Goal: Transaction & Acquisition: Purchase product/service

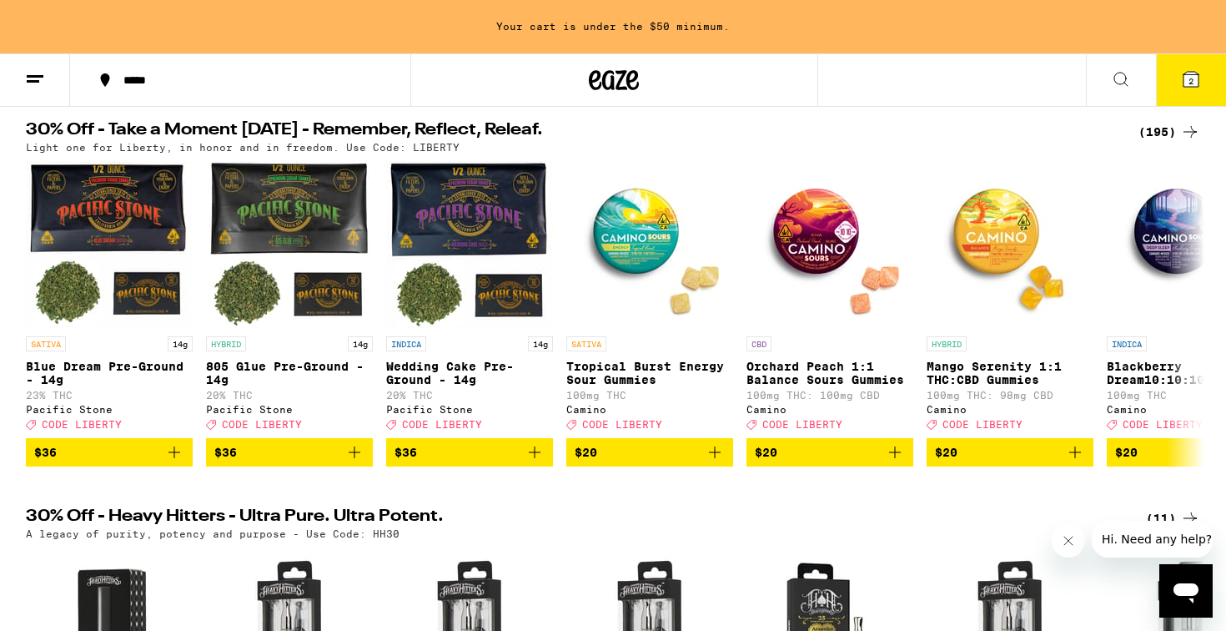
scroll to position [175, 0]
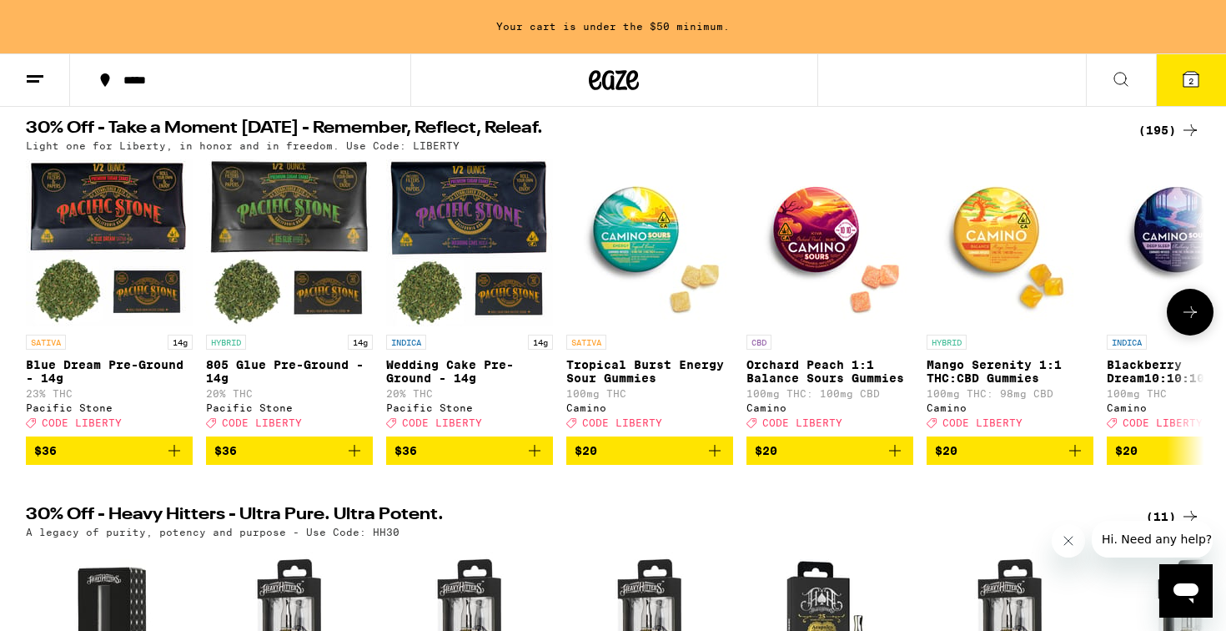
click at [643, 244] on img "Open page for Tropical Burst Energy Sour Gummies from Camino" at bounding box center [649, 242] width 167 height 167
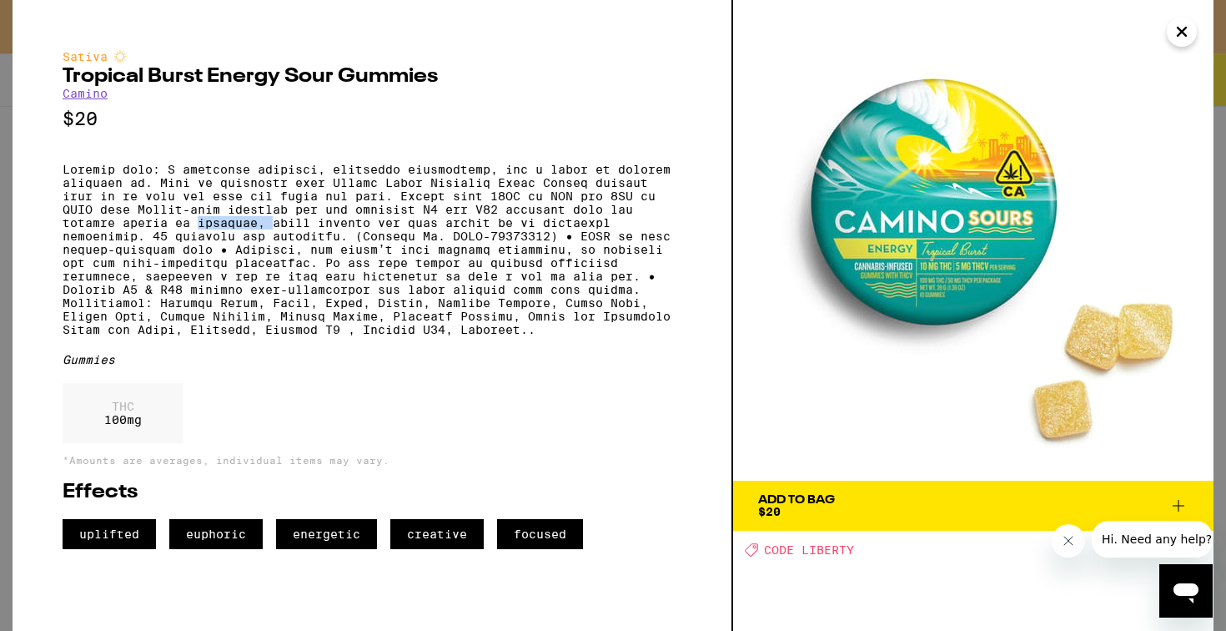
drag, startPoint x: 201, startPoint y: 239, endPoint x: 272, endPoint y: 239, distance: 70.9
click at [272, 239] on p at bounding box center [372, 250] width 619 height 174
click at [1187, 29] on icon "Close" at bounding box center [1182, 31] width 20 height 25
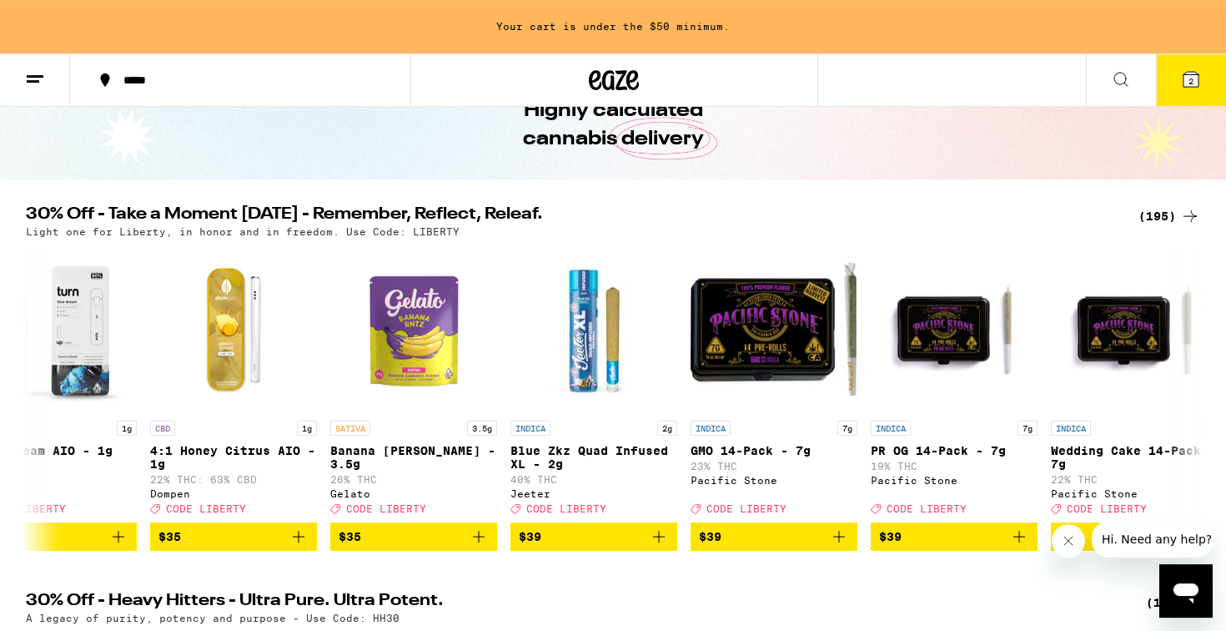
scroll to position [92, 0]
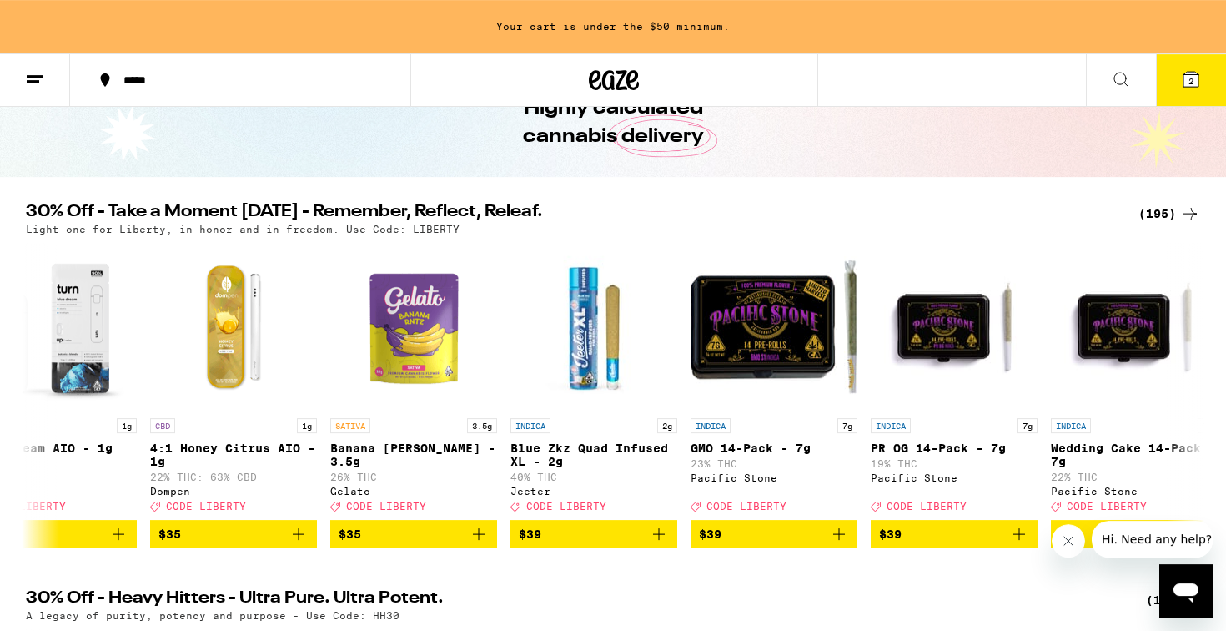
click at [1159, 209] on div "(195)" at bounding box center [1170, 214] width 62 height 20
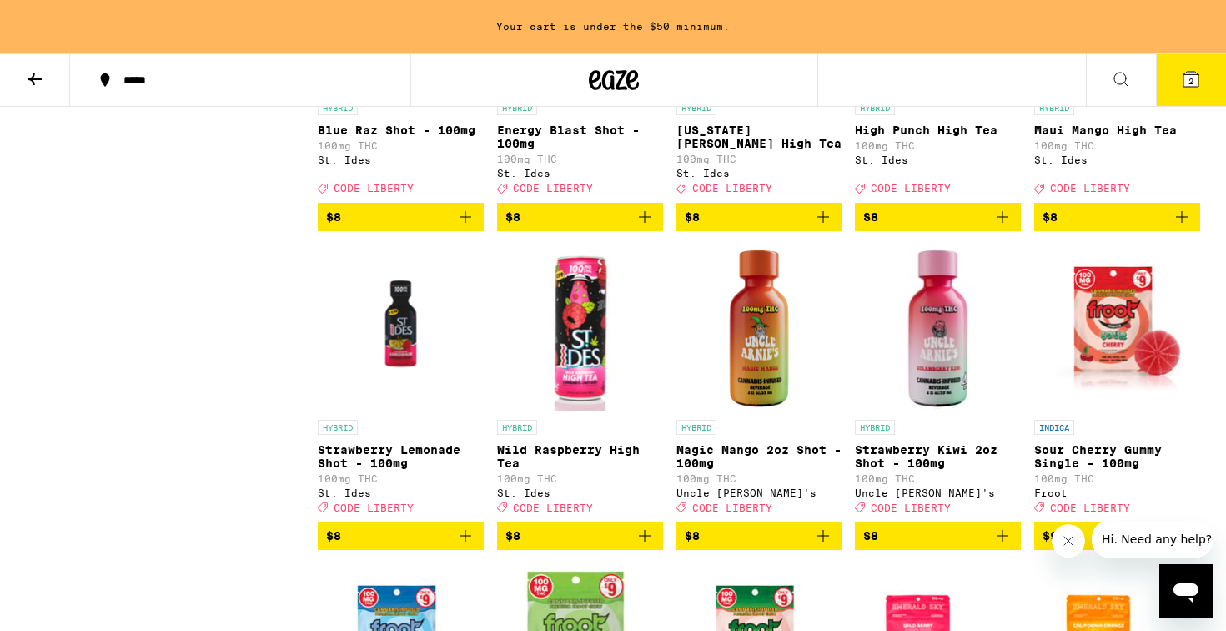
scroll to position [2049, 0]
